Goal: Contribute content: Add original content to the website for others to see

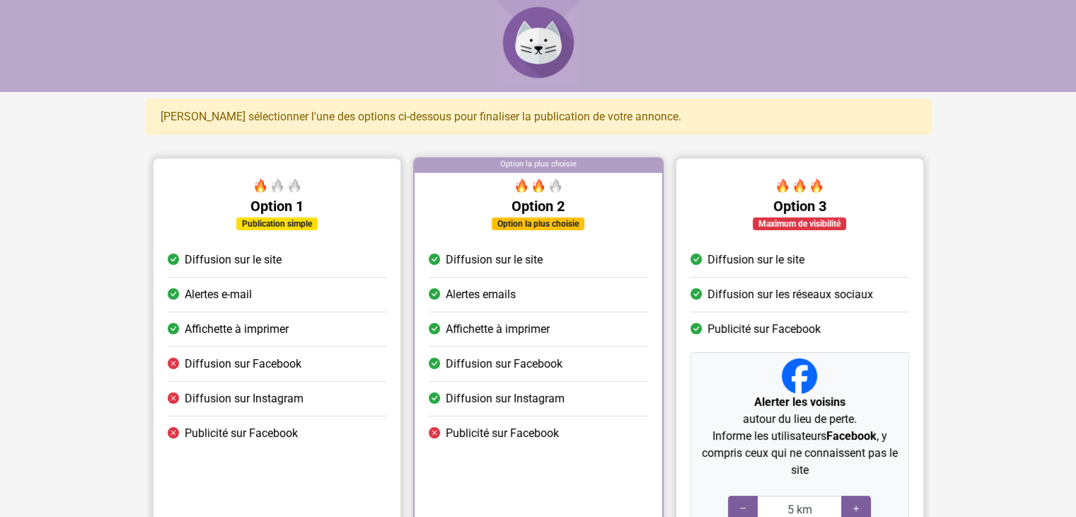
click at [553, 38] on img at bounding box center [538, 42] width 85 height 85
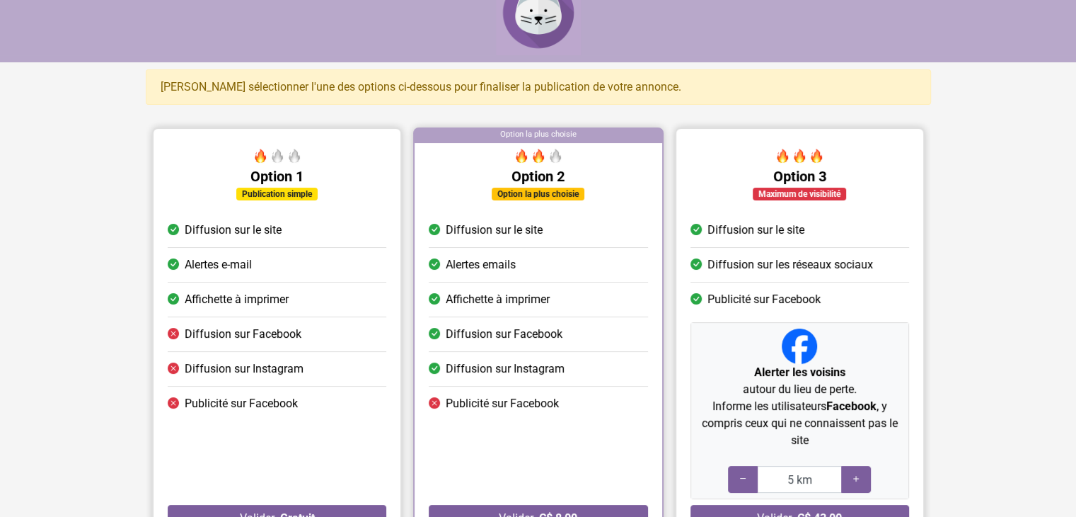
scroll to position [161, 0]
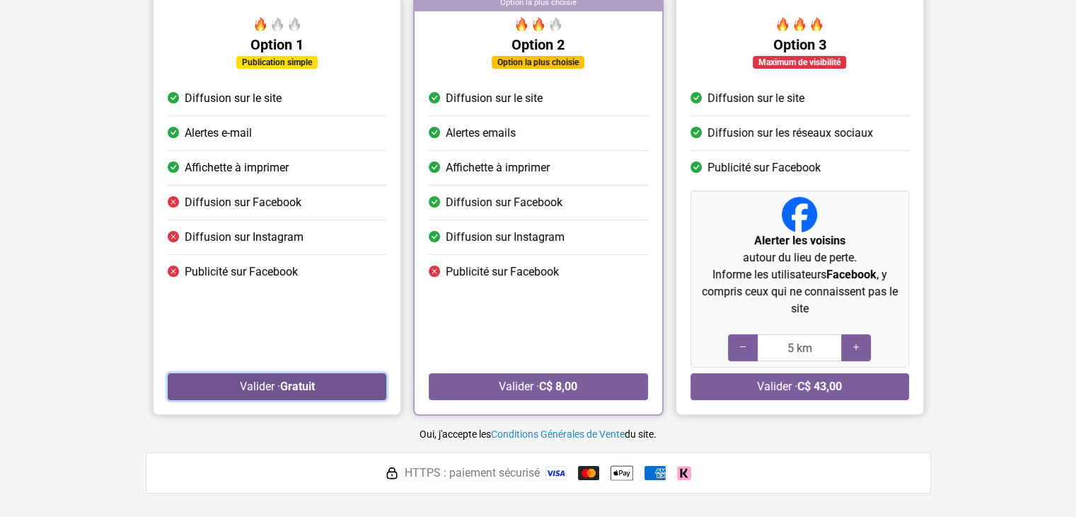
click at [304, 386] on strong "Gratuit" at bounding box center [297, 385] width 35 height 13
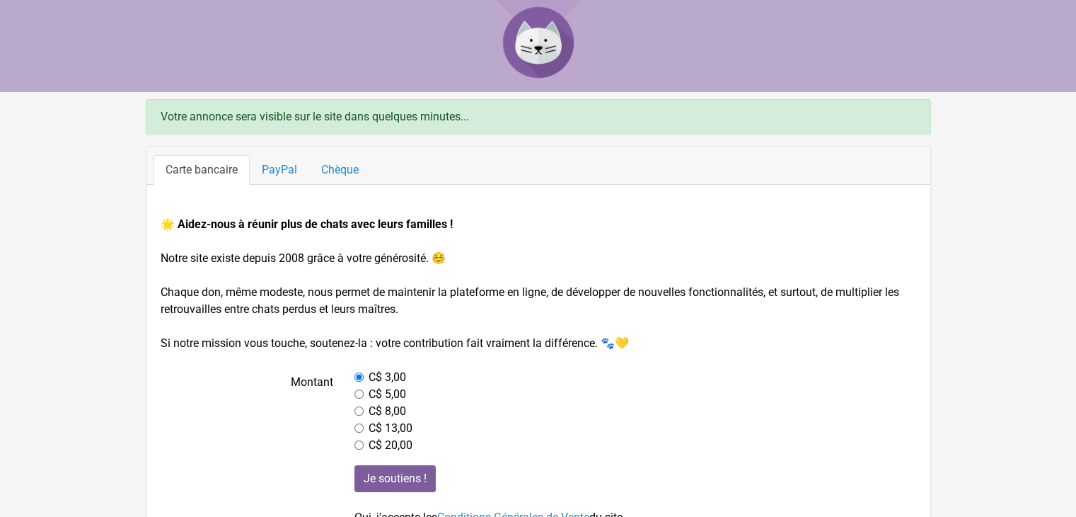
click at [509, 64] on img at bounding box center [538, 42] width 85 height 85
